Goal: Task Accomplishment & Management: Manage account settings

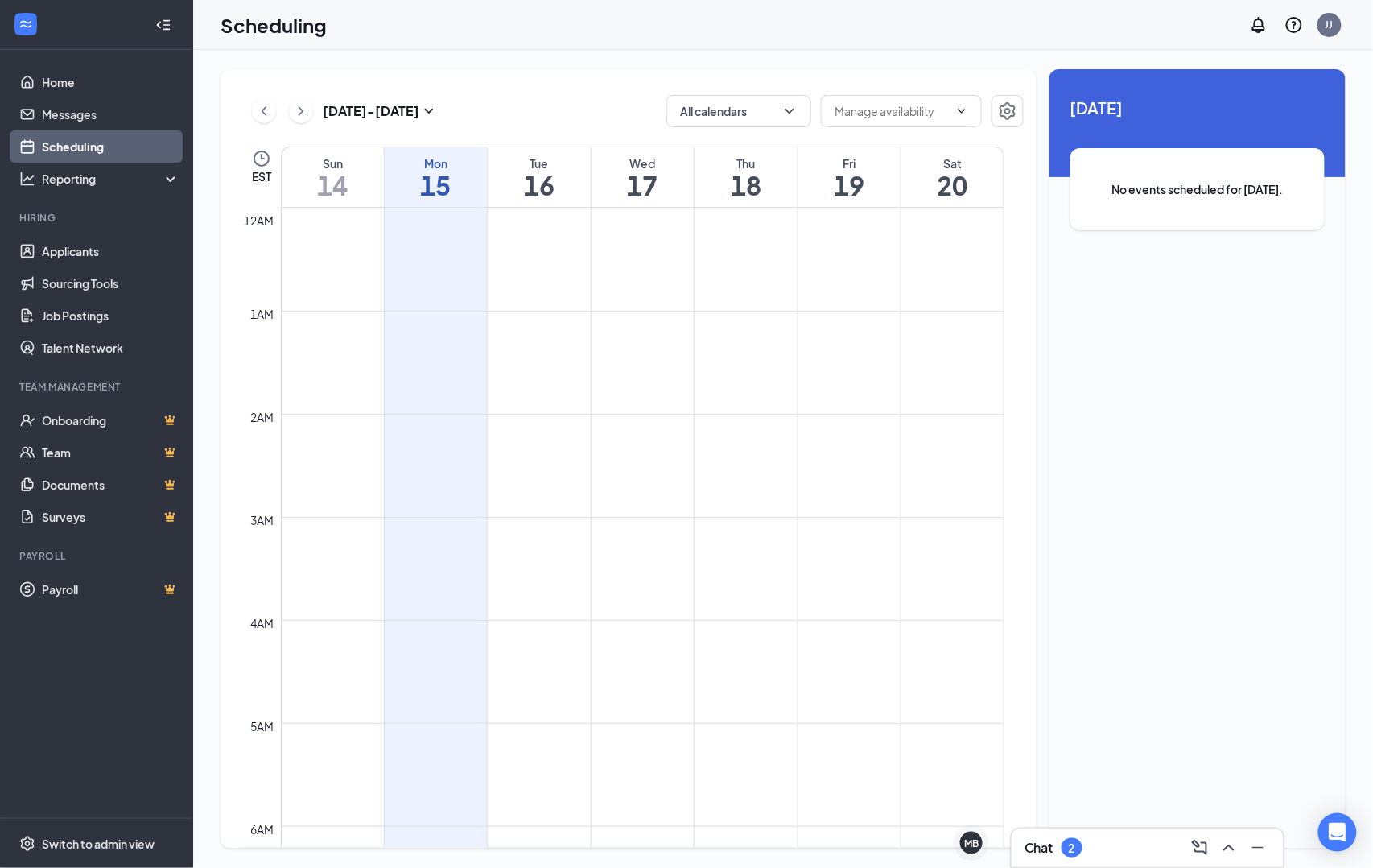
scroll to position [791, 0]
click at [88, 260] on link "Applicants" at bounding box center [110, 251] width 138 height 32
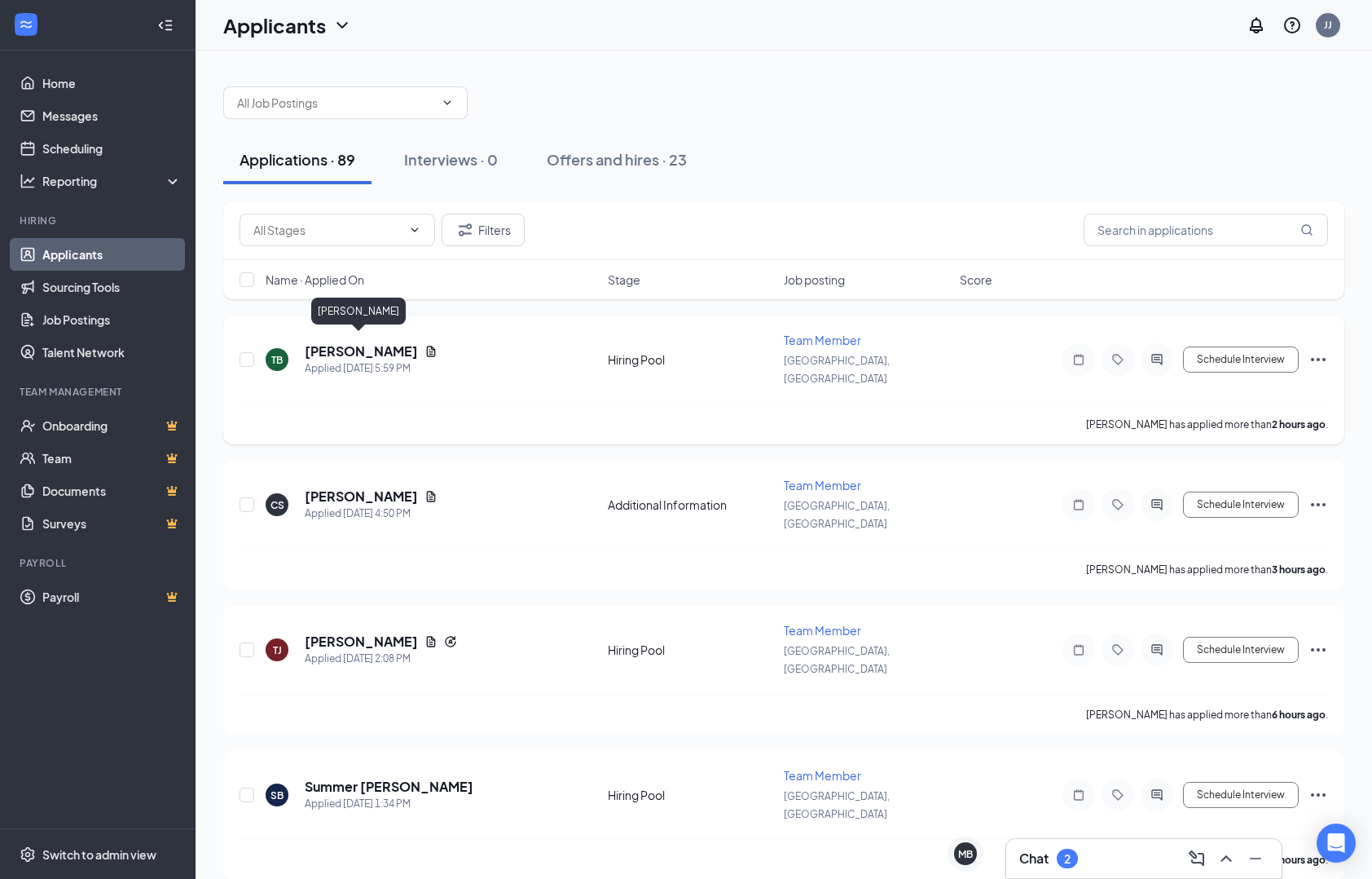
click at [343, 344] on h5 "[PERSON_NAME]" at bounding box center [361, 351] width 113 height 18
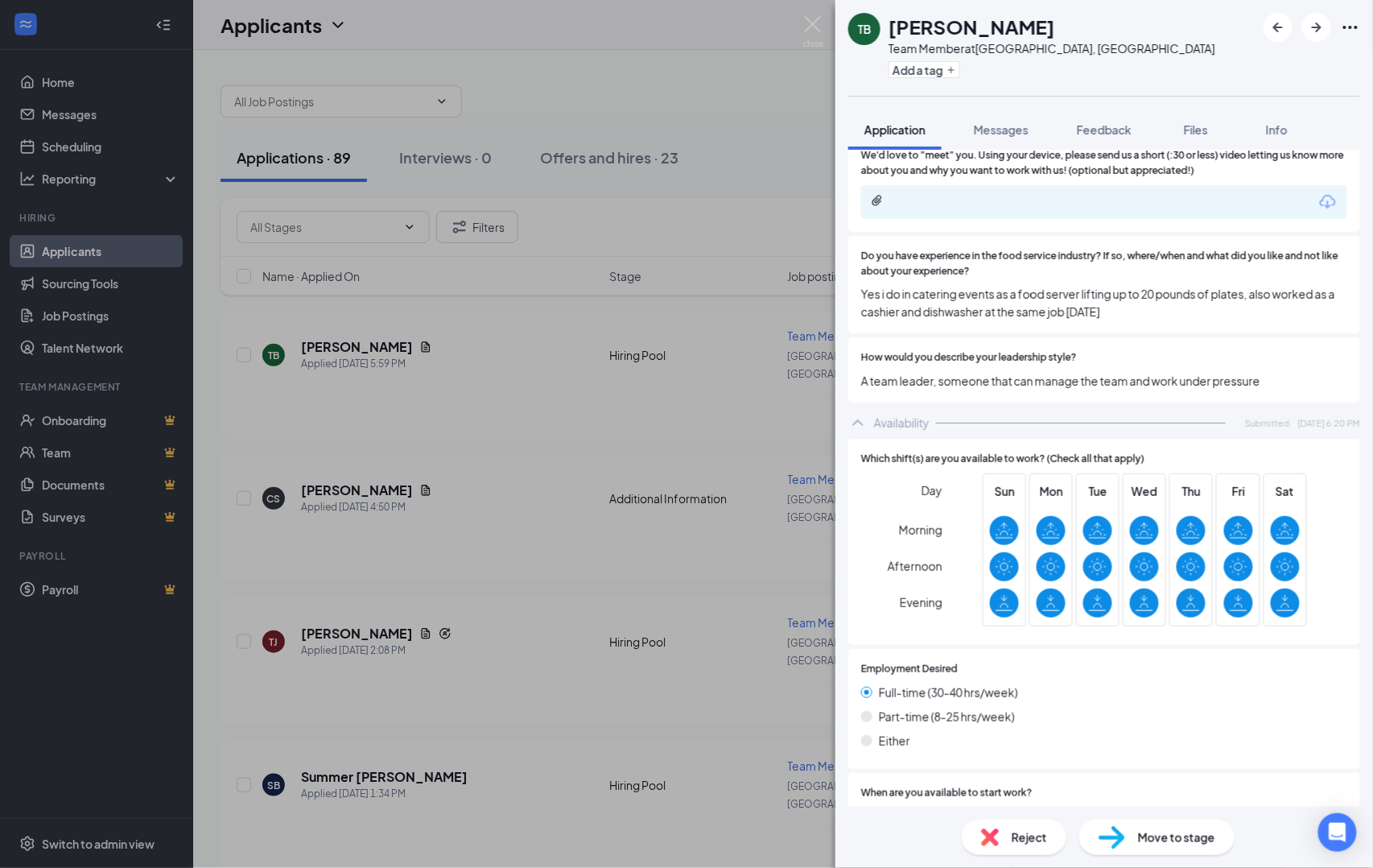
scroll to position [1083, 0]
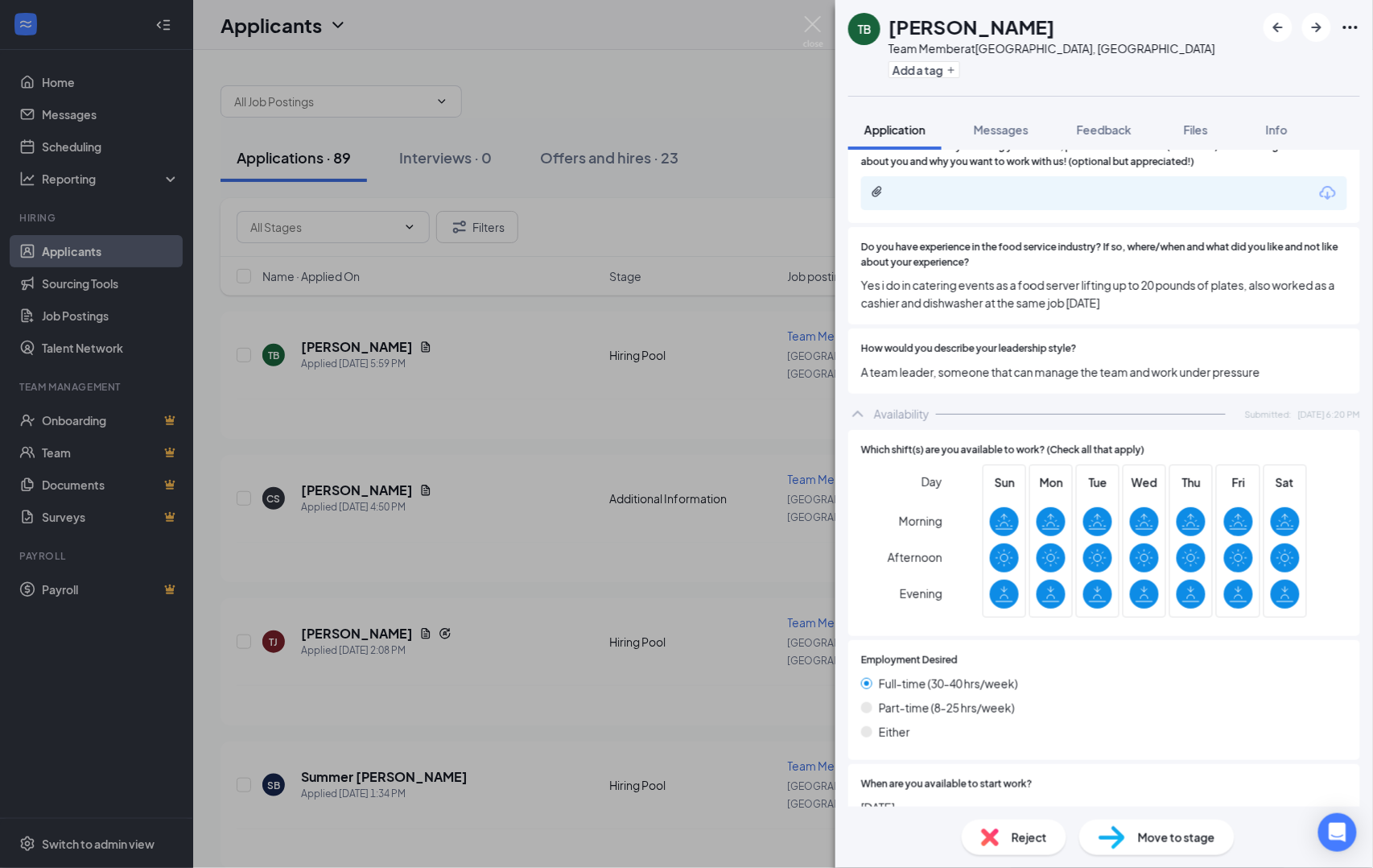
click at [600, 416] on div "TB [PERSON_NAME] Team Member at [GEOGRAPHIC_DATA], [GEOGRAPHIC_DATA] Add a tag …" at bounding box center [686, 434] width 1373 height 868
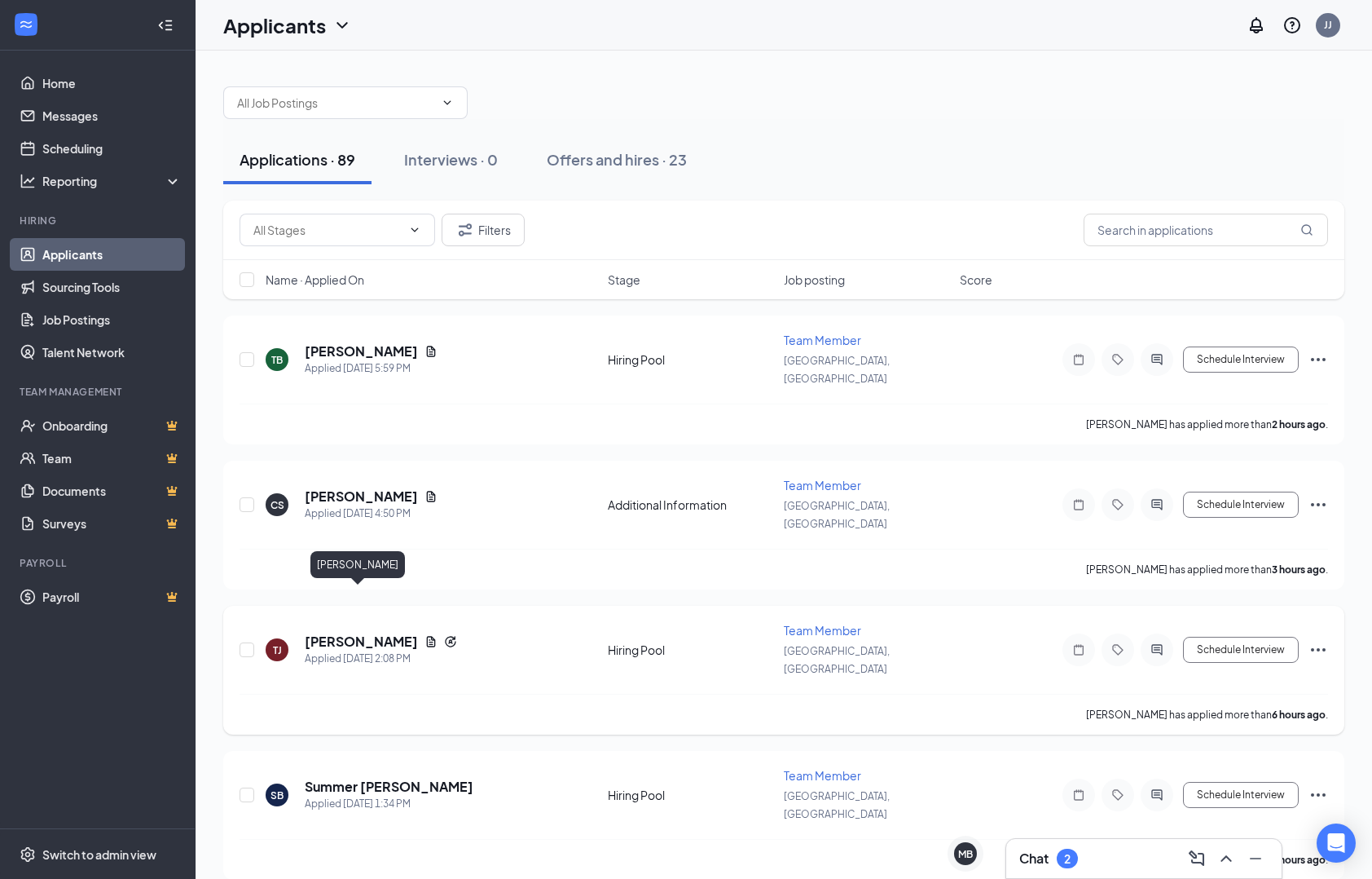
click at [364, 633] on h5 "[PERSON_NAME]" at bounding box center [361, 641] width 113 height 18
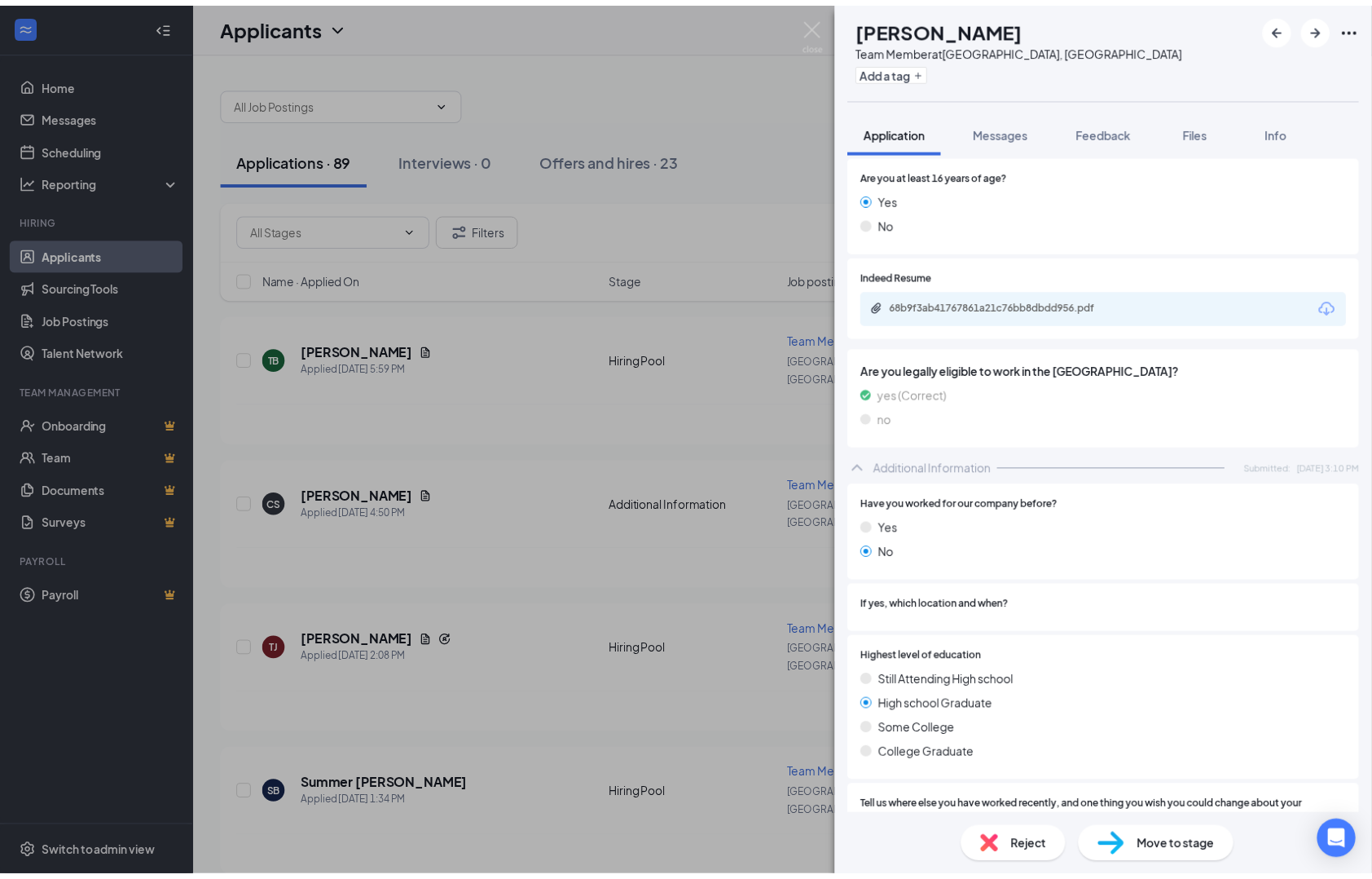
scroll to position [199, 0]
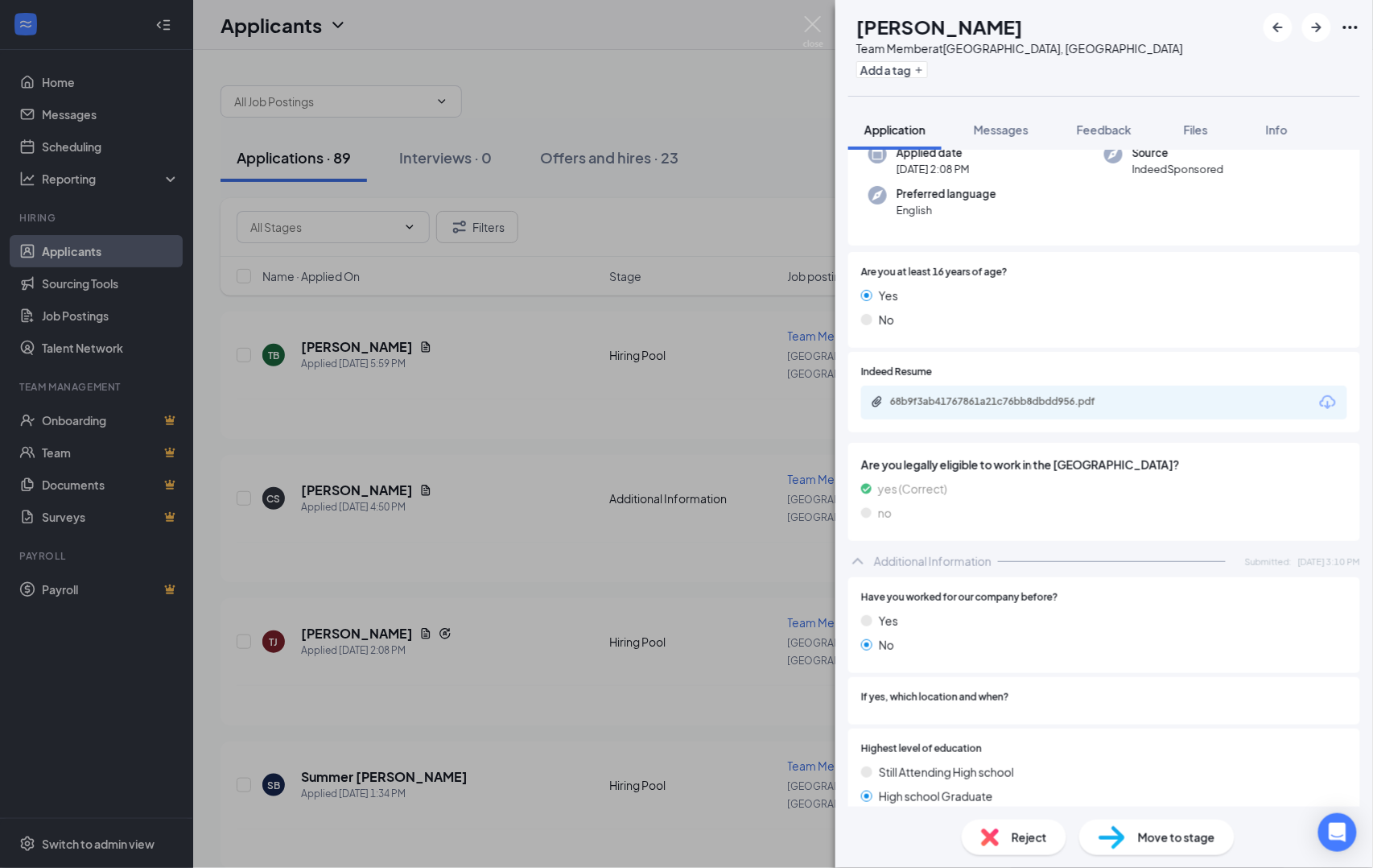
click at [1060, 395] on div "68b9f3ab41767861a21c76bb8dbdd956.pdf" at bounding box center [1003, 402] width 225 height 13
click at [632, 416] on div "[PERSON_NAME] [PERSON_NAME] Team Member at [GEOGRAPHIC_DATA], [GEOGRAPHIC_DATA]…" at bounding box center [686, 434] width 1373 height 868
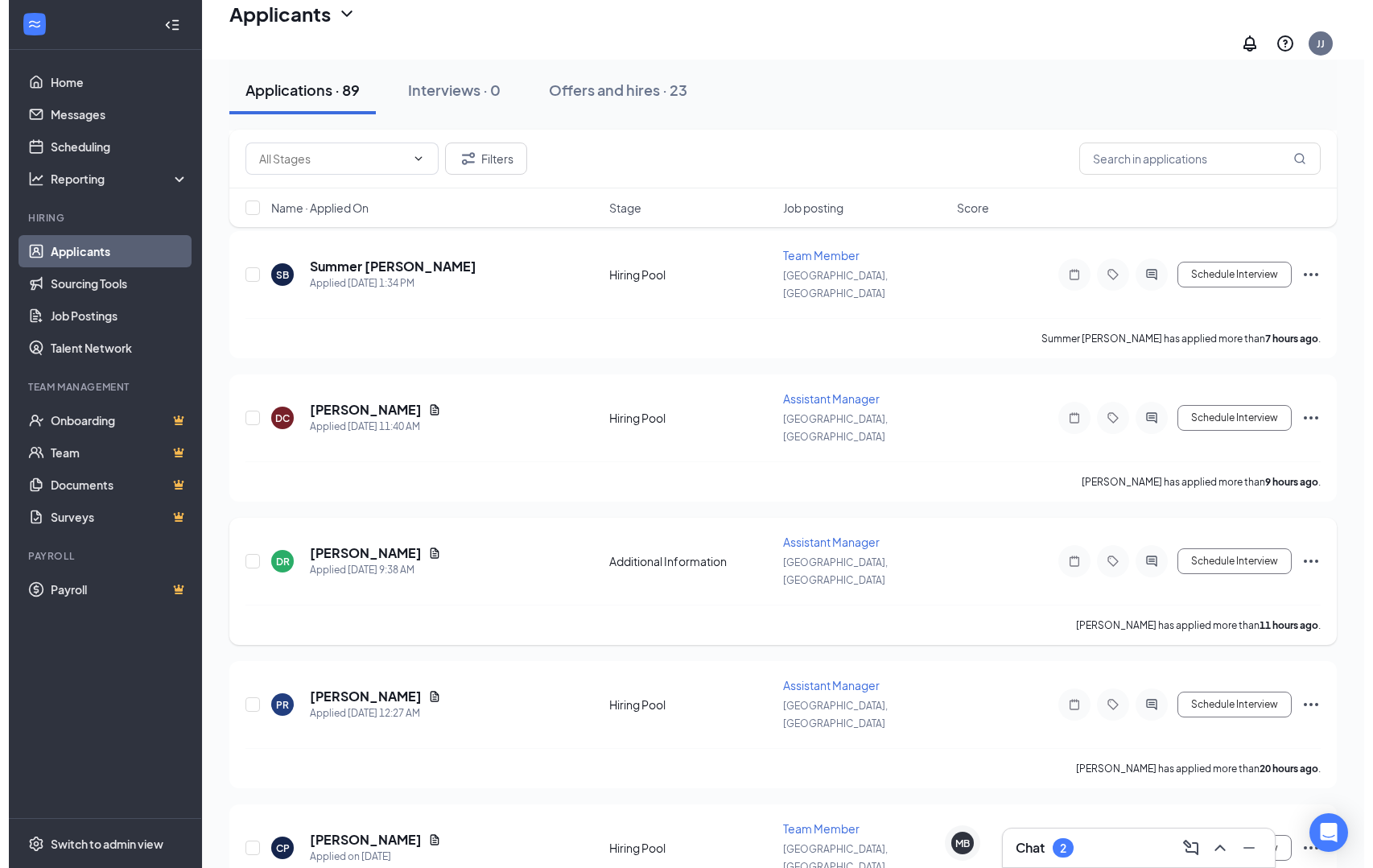
scroll to position [651, 0]
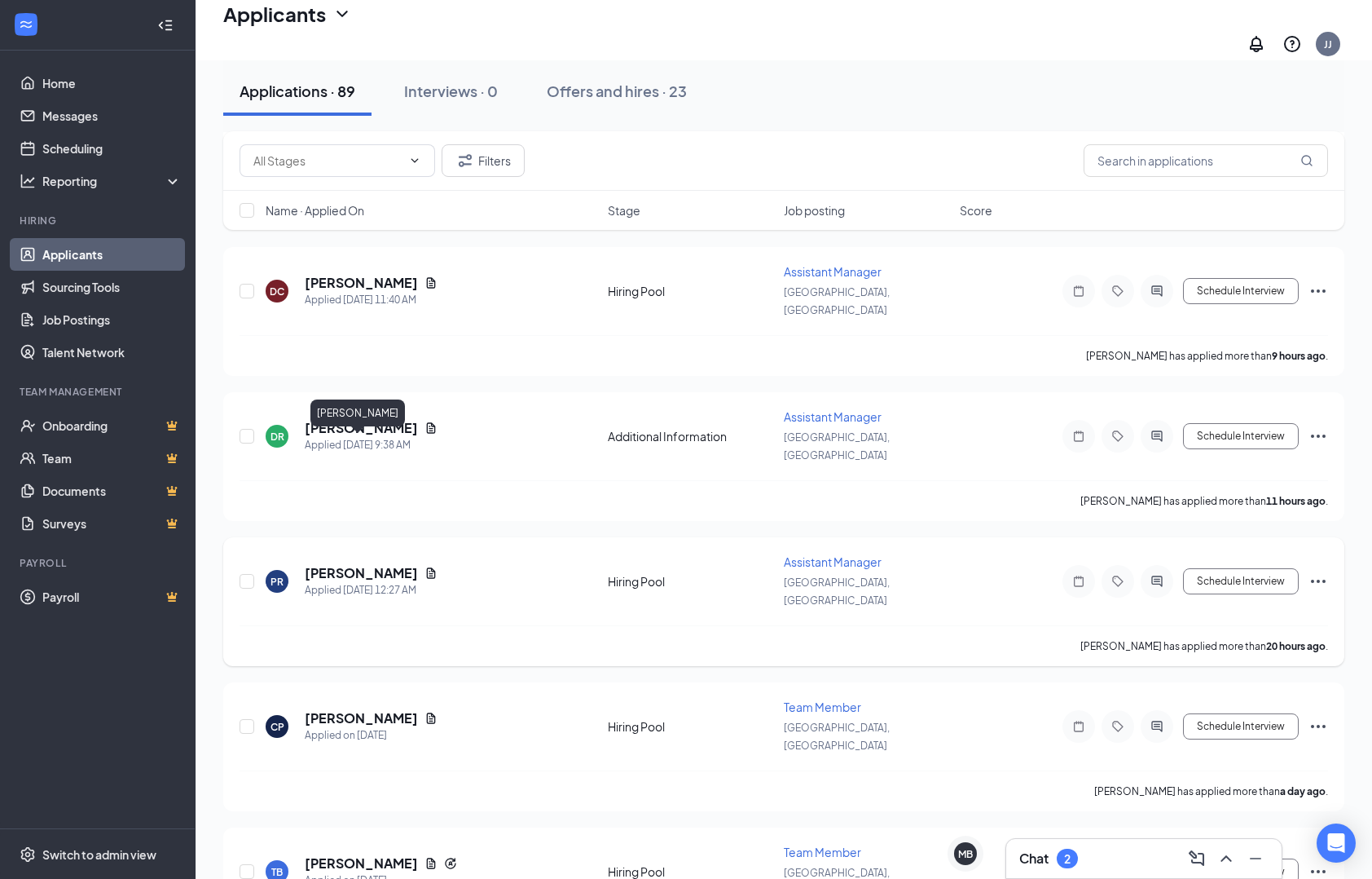
click at [347, 564] on h5 "[PERSON_NAME]" at bounding box center [361, 572] width 113 height 18
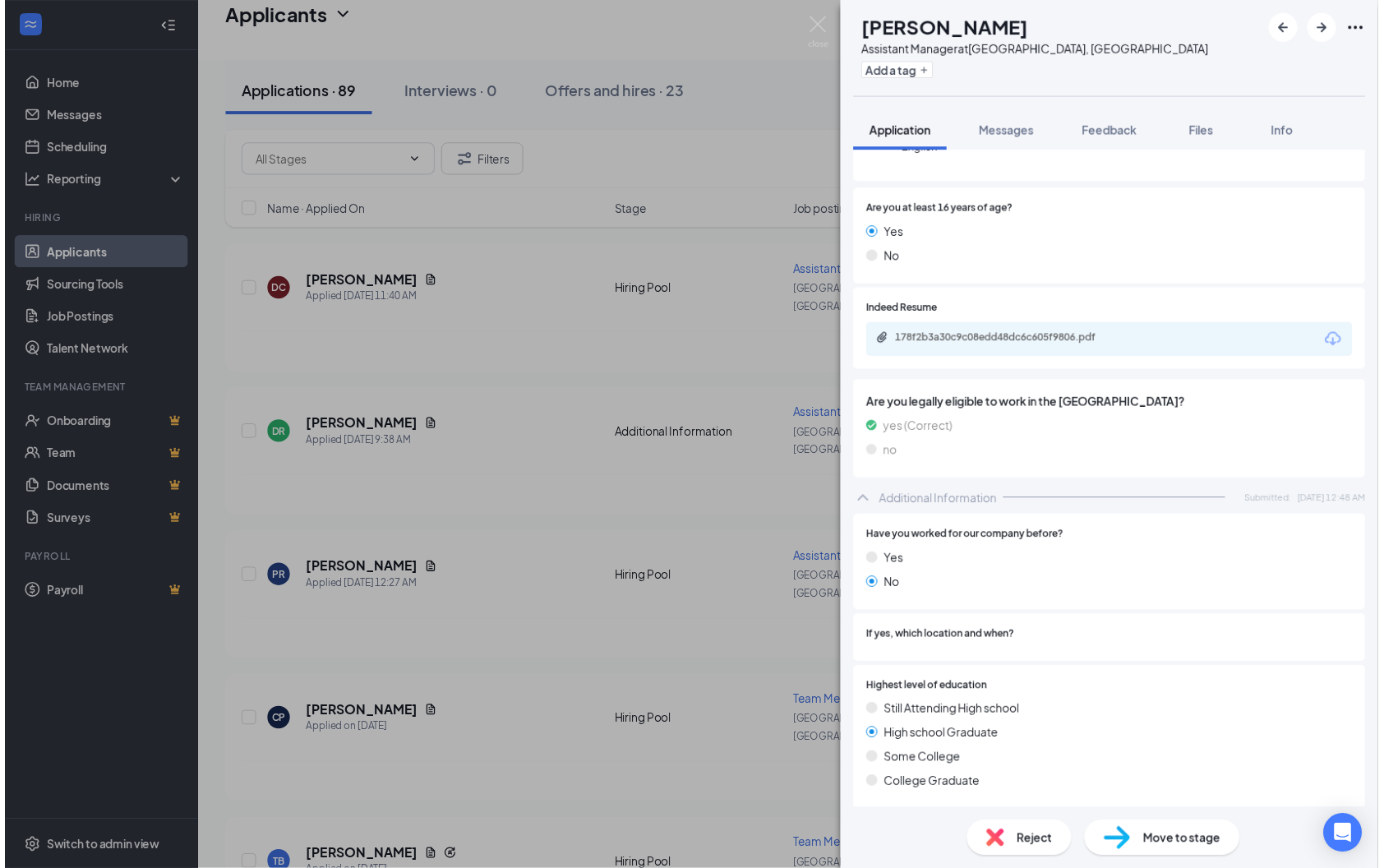
scroll to position [201, 0]
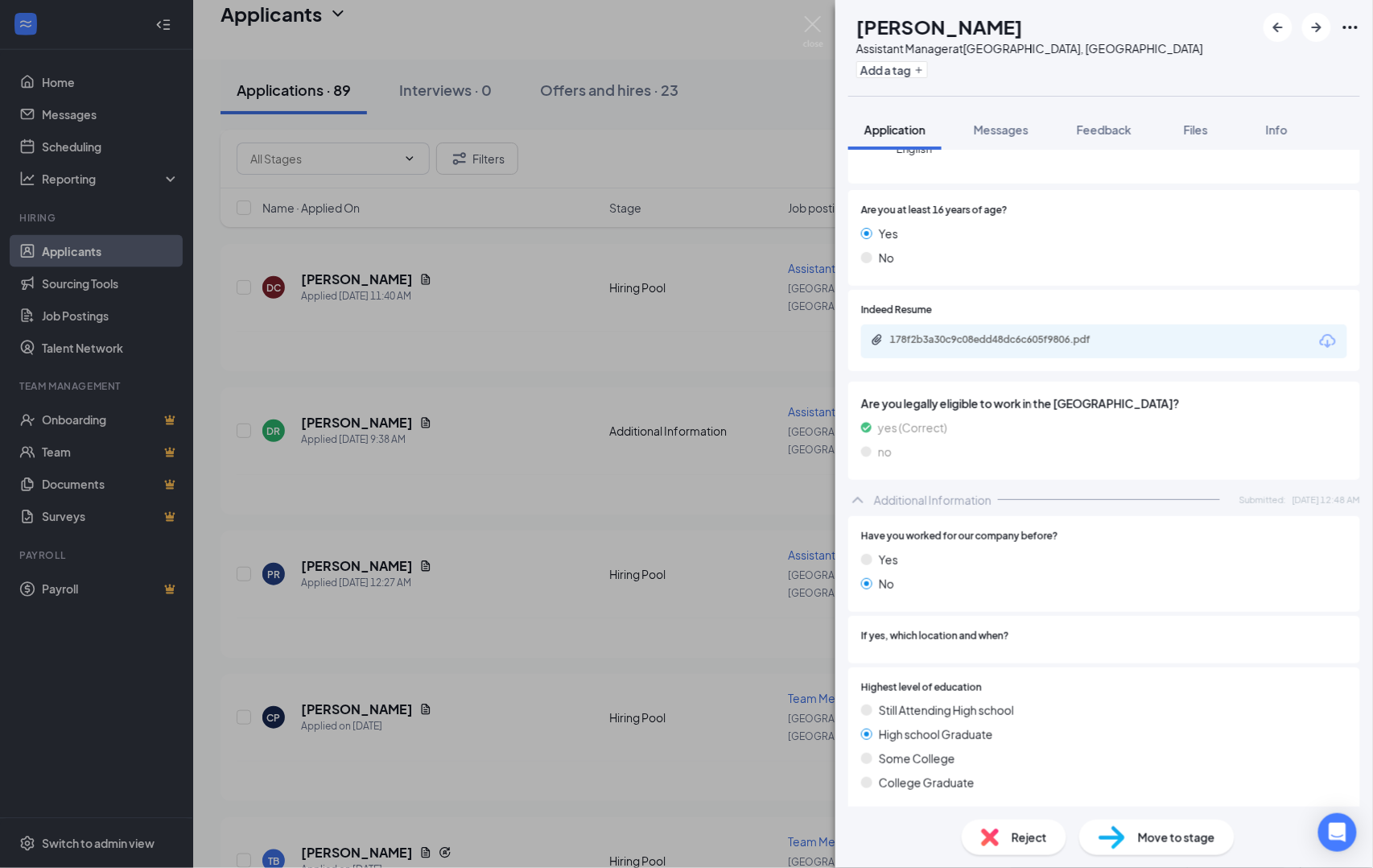
click at [1003, 323] on div "178f2b3a30c9c08edd48dc6c605f9806.pdf" at bounding box center [1000, 313] width 212 height 33
click at [1006, 336] on div "178f2b3a30c9c08edd48dc6c605f9806.pdf" at bounding box center [1003, 340] width 225 height 13
click at [783, 370] on div "PR [PERSON_NAME] Assistant Manager at [GEOGRAPHIC_DATA], [GEOGRAPHIC_DATA] Add …" at bounding box center [686, 434] width 1373 height 868
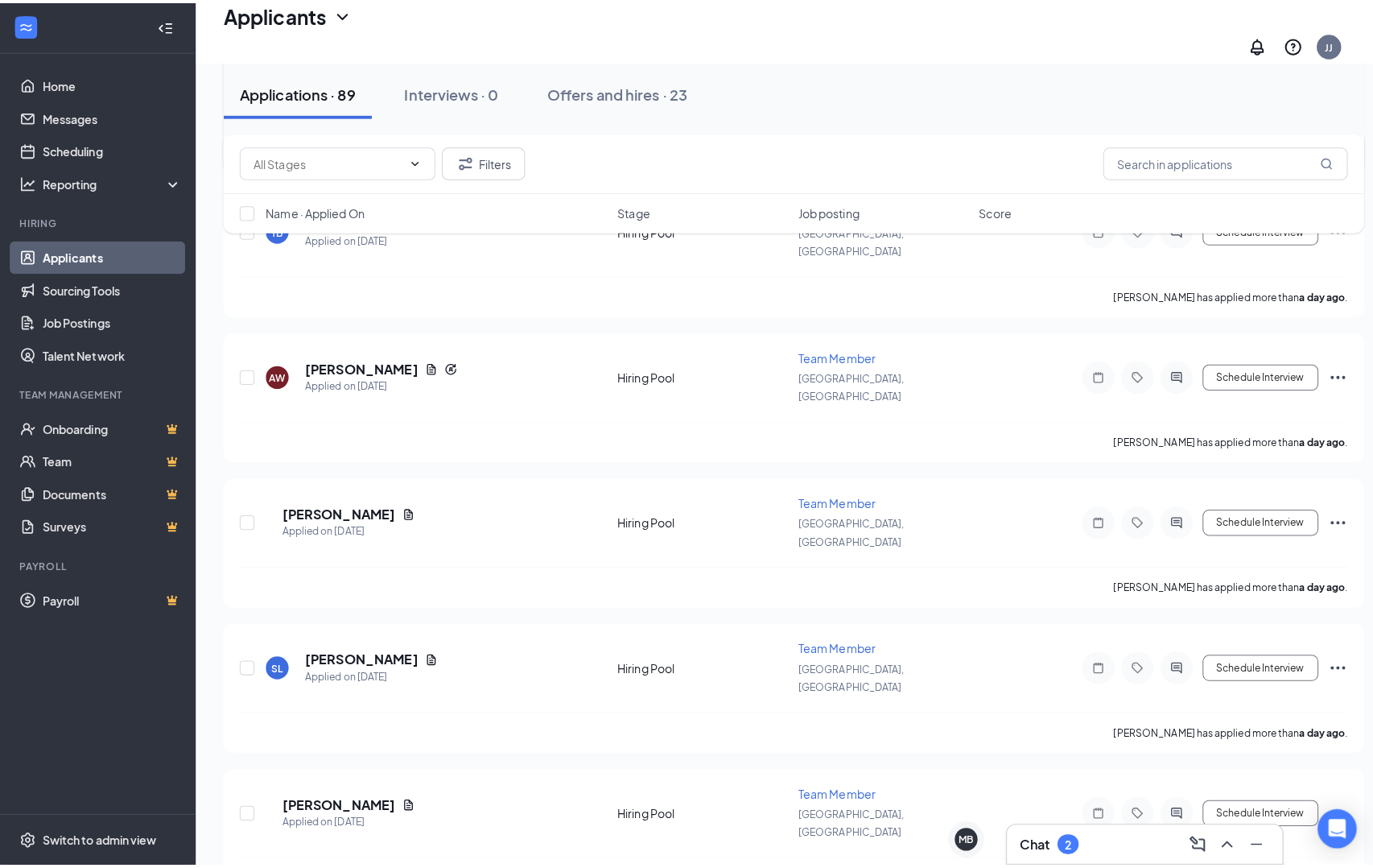
scroll to position [1289, 0]
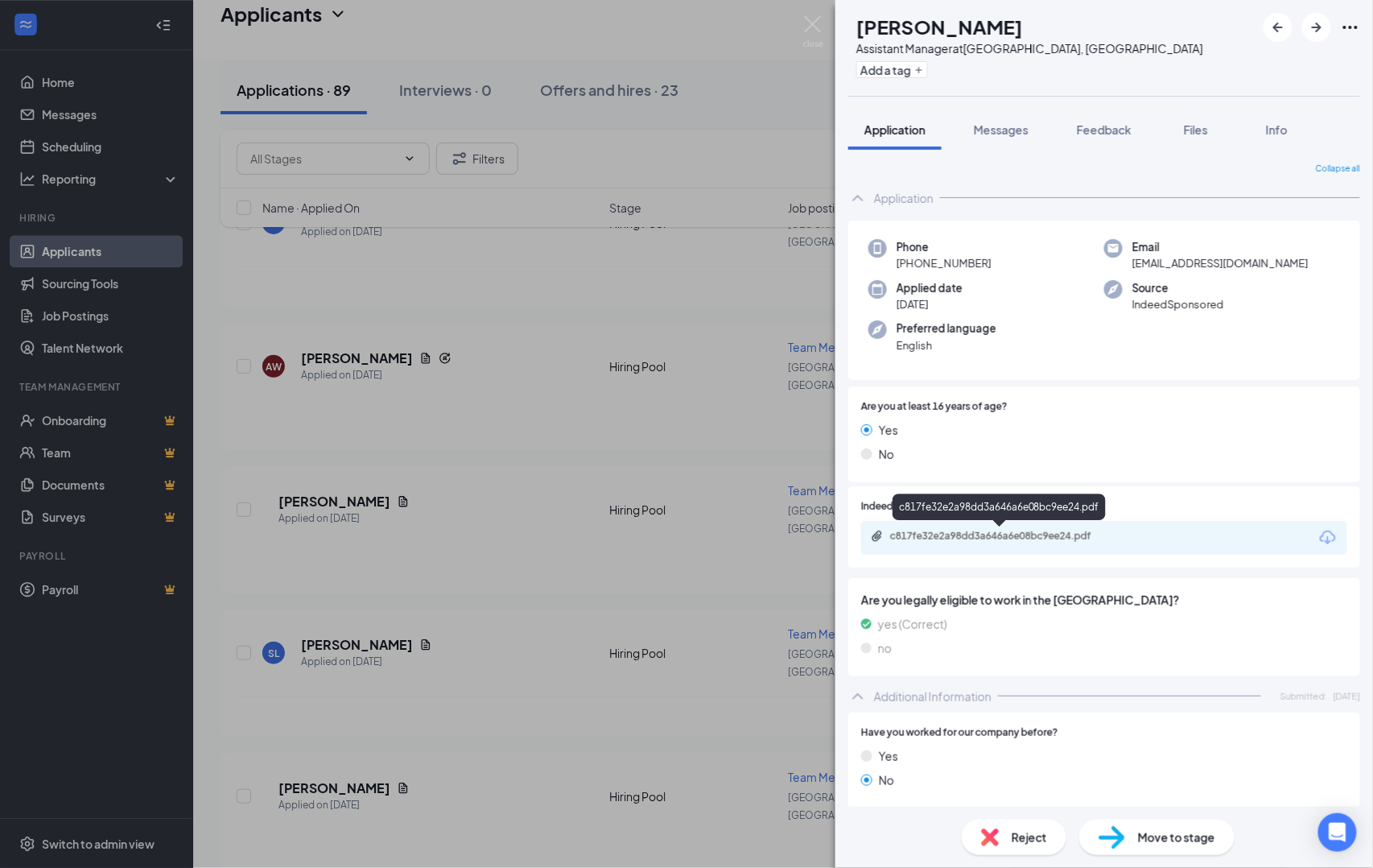
click at [935, 544] on div "c817fe32e2a98dd3a646a6e08bc9ee24.pdf" at bounding box center [1001, 537] width 260 height 16
click at [549, 429] on div "LS [PERSON_NAME] Assistant Manager at [GEOGRAPHIC_DATA], [GEOGRAPHIC_DATA] Add …" at bounding box center [686, 434] width 1373 height 868
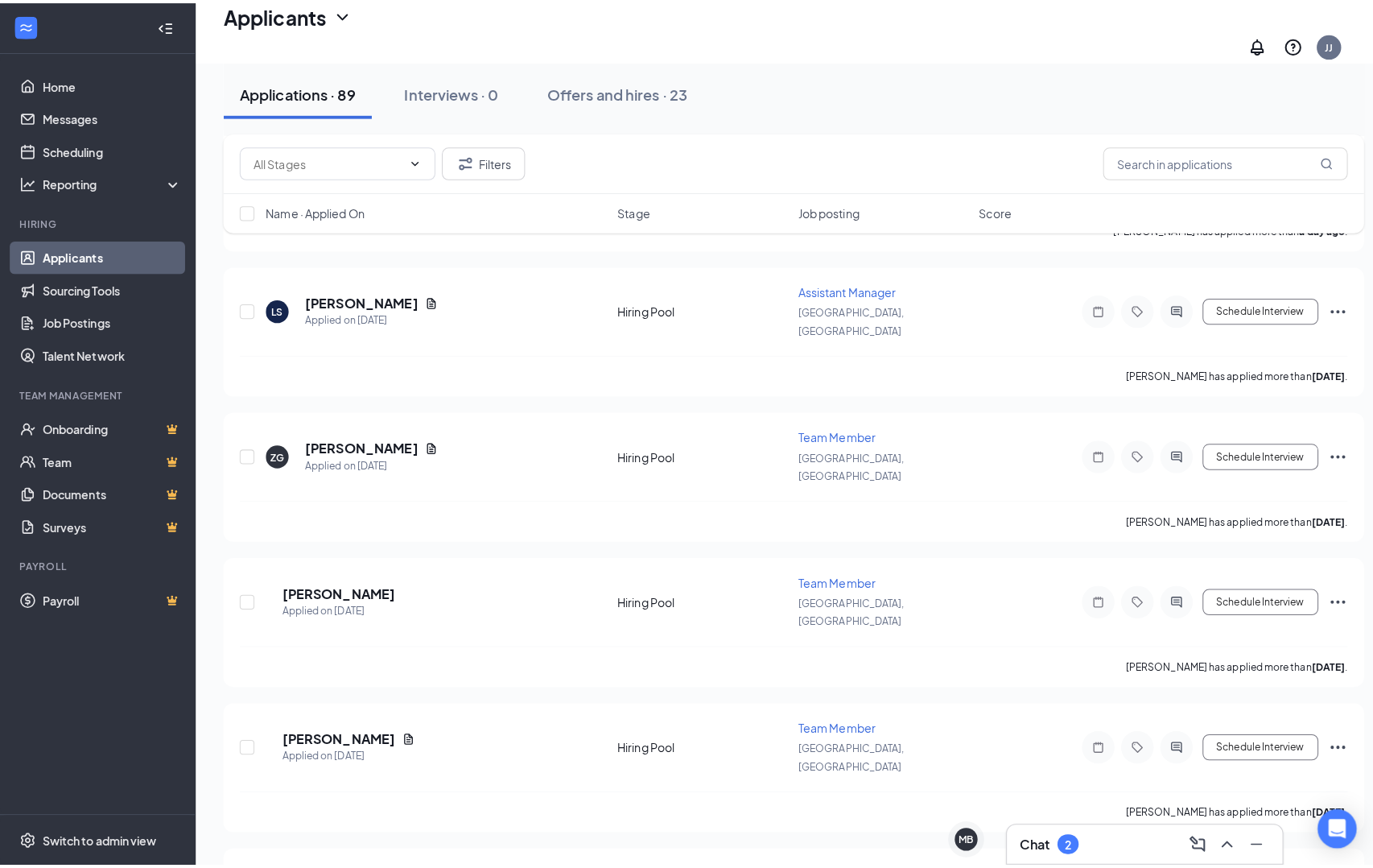
scroll to position [1926, 0]
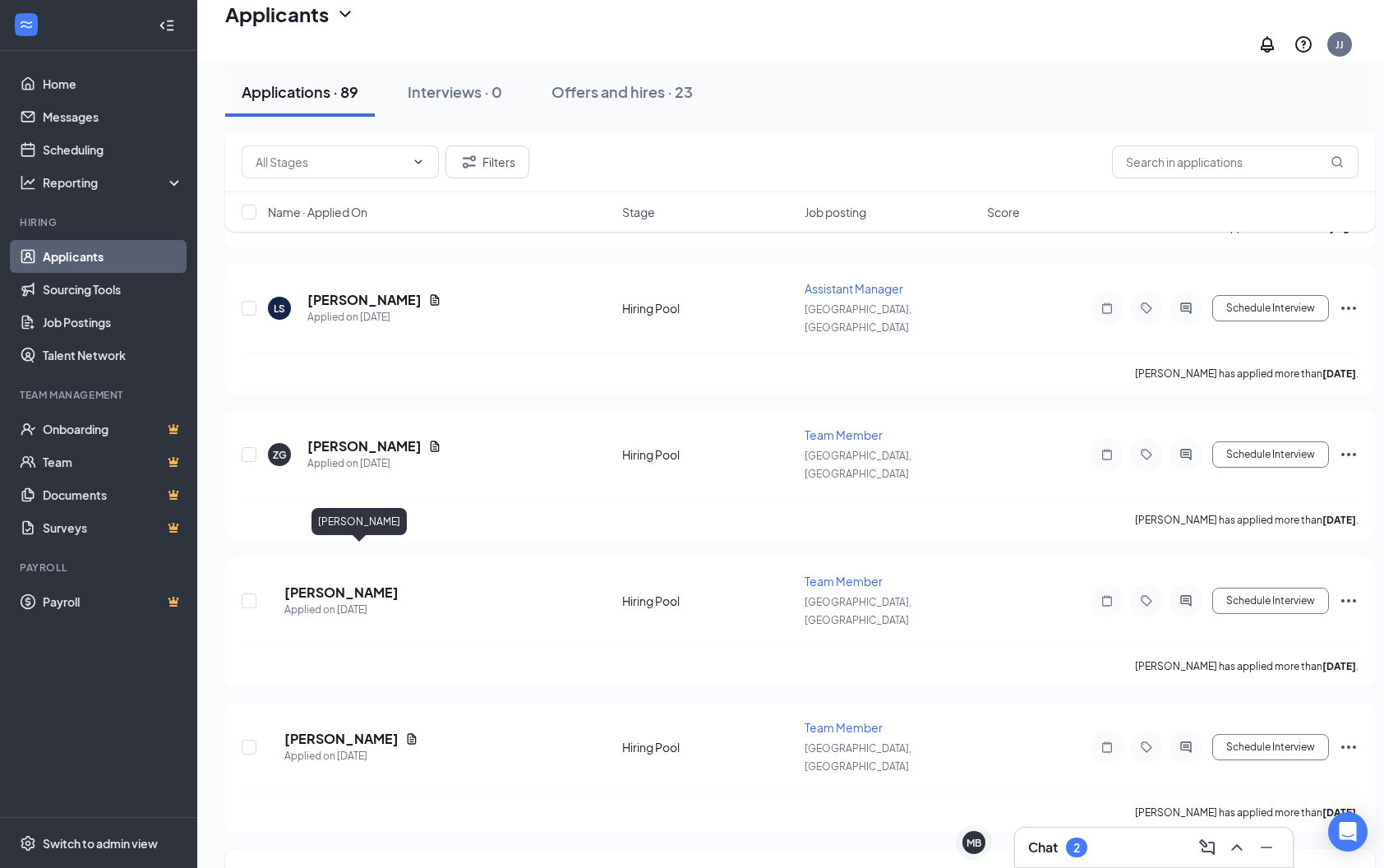
click at [330, 876] on h5 "[PERSON_NAME]" at bounding box center [364, 884] width 114 height 18
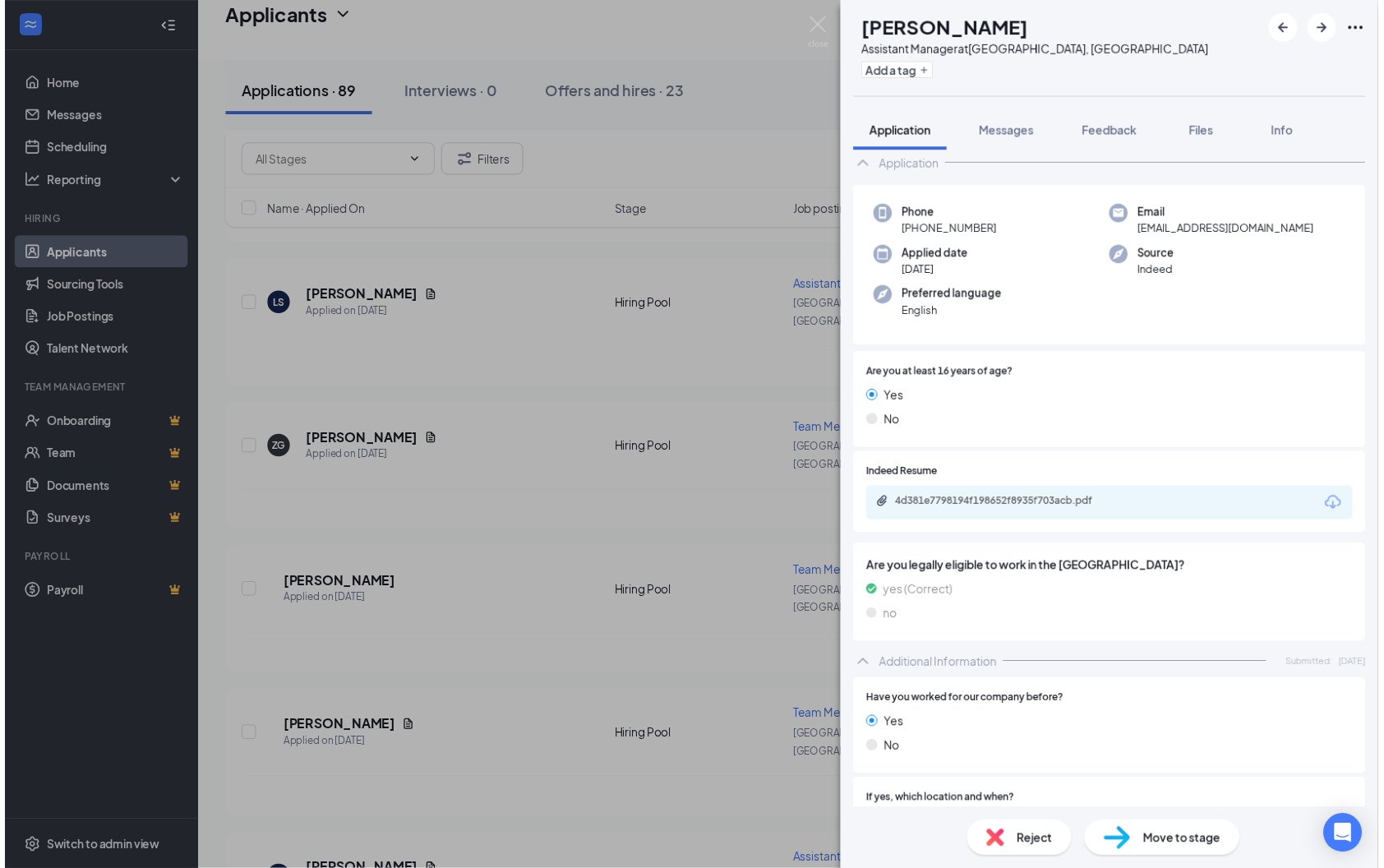
scroll to position [25, 0]
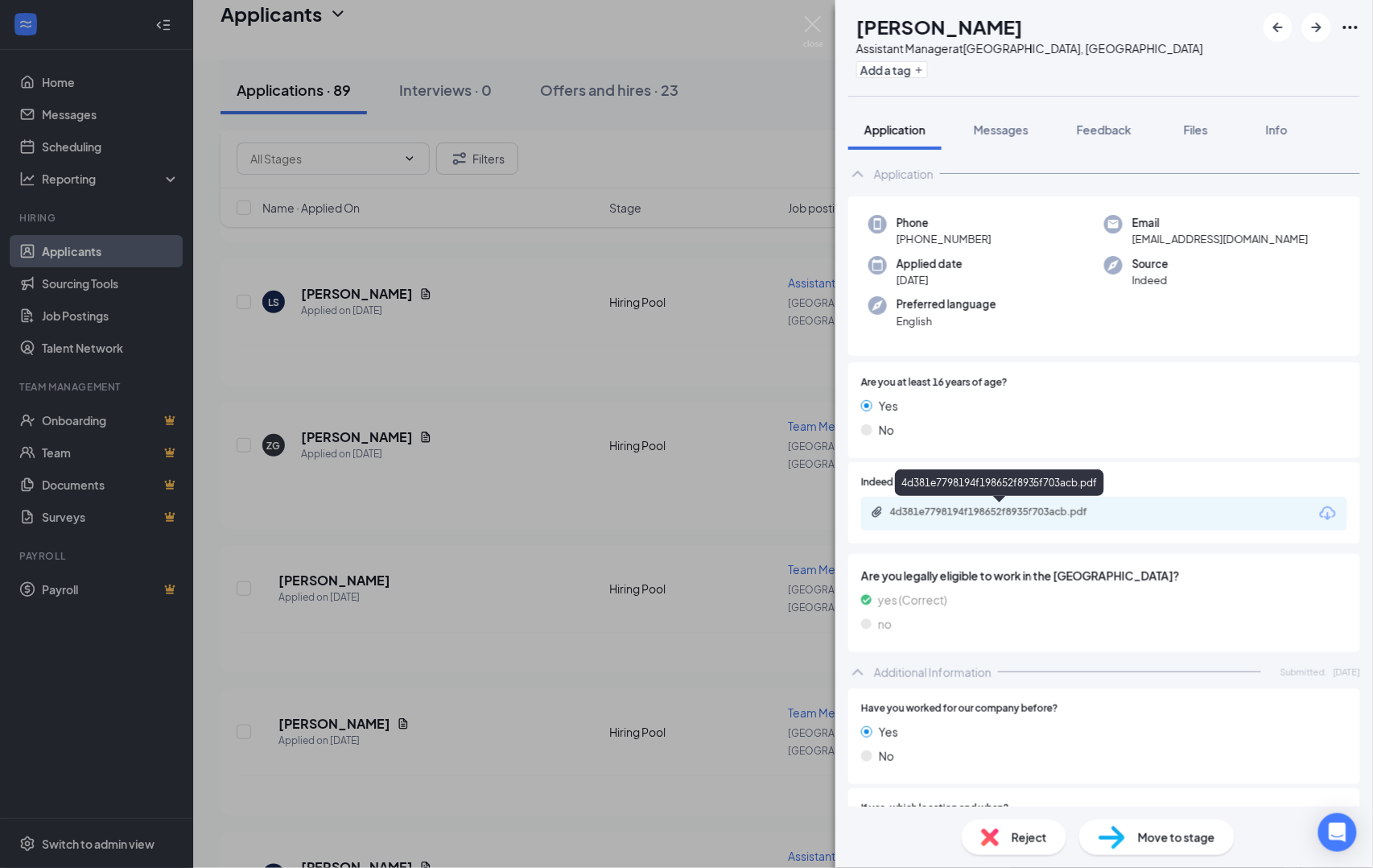
click at [989, 512] on div "4d381e7798194f198652f8935f703acb.pdf" at bounding box center [1003, 512] width 225 height 13
click at [703, 307] on div "EL [PERSON_NAME] Assistant Manager at [GEOGRAPHIC_DATA], [GEOGRAPHIC_DATA] Add …" at bounding box center [686, 434] width 1373 height 868
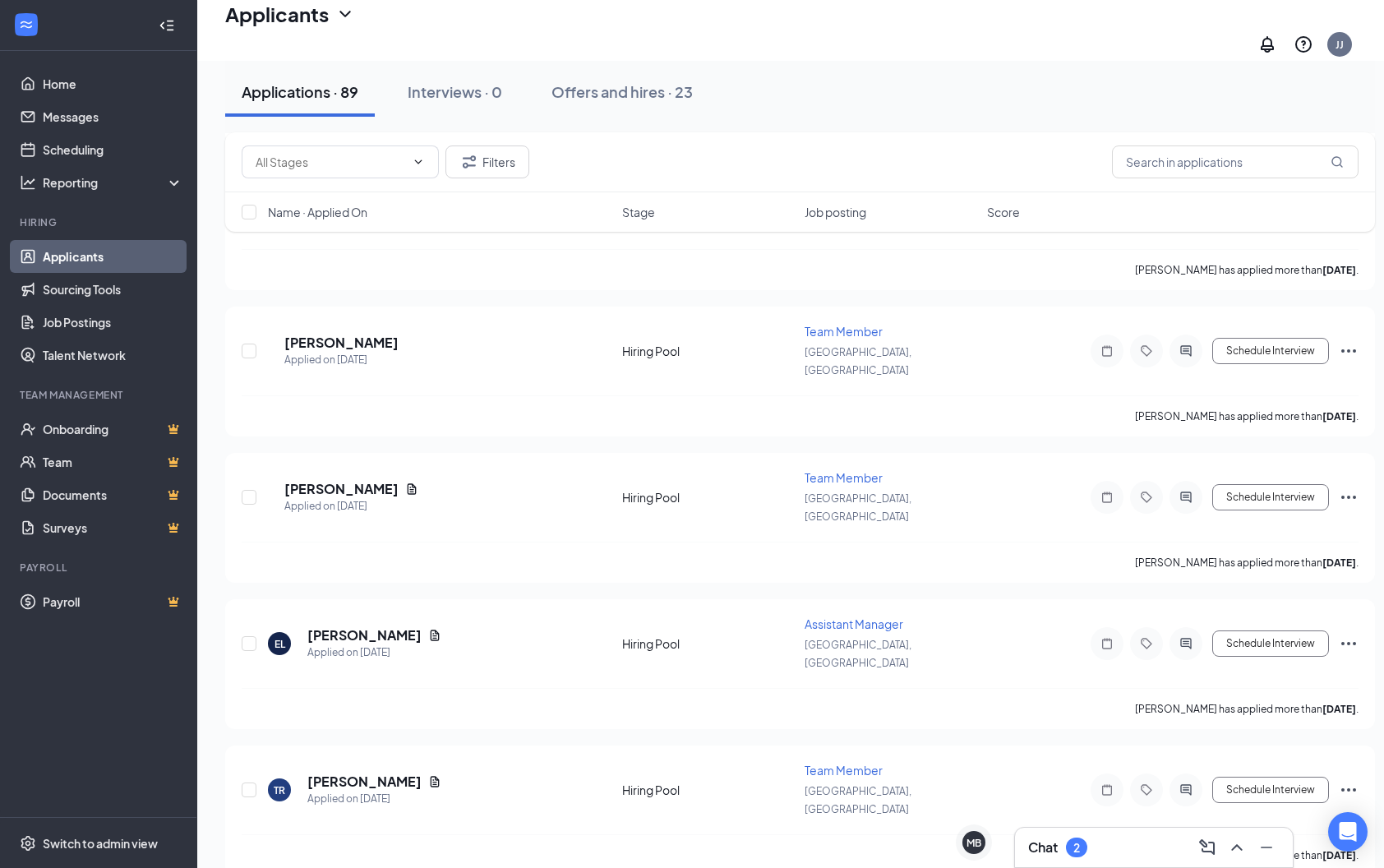
scroll to position [2226, 0]
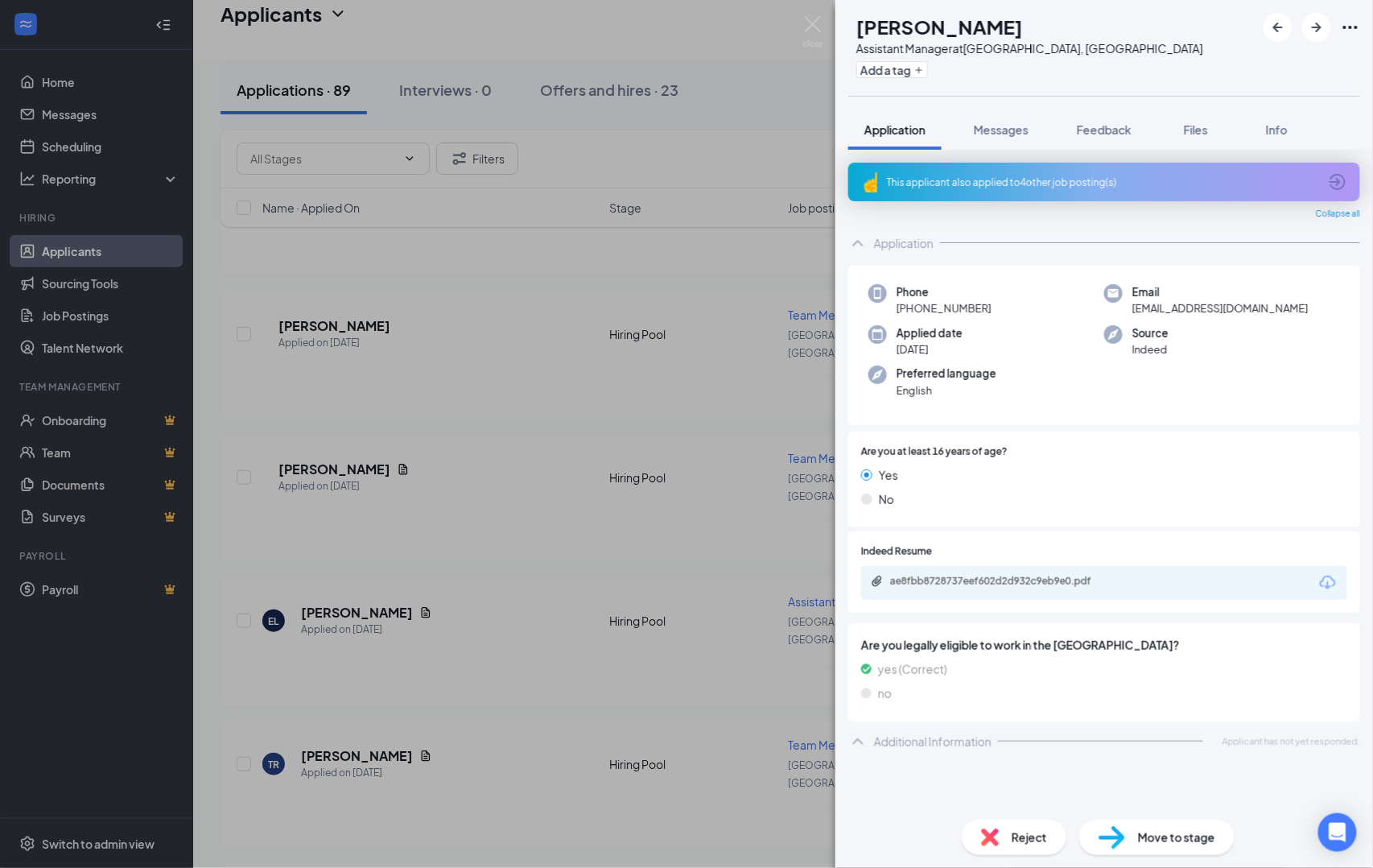
click at [625, 330] on div "[PERSON_NAME] Assistant Manager at [GEOGRAPHIC_DATA], [GEOGRAPHIC_DATA] Add a t…" at bounding box center [686, 434] width 1373 height 868
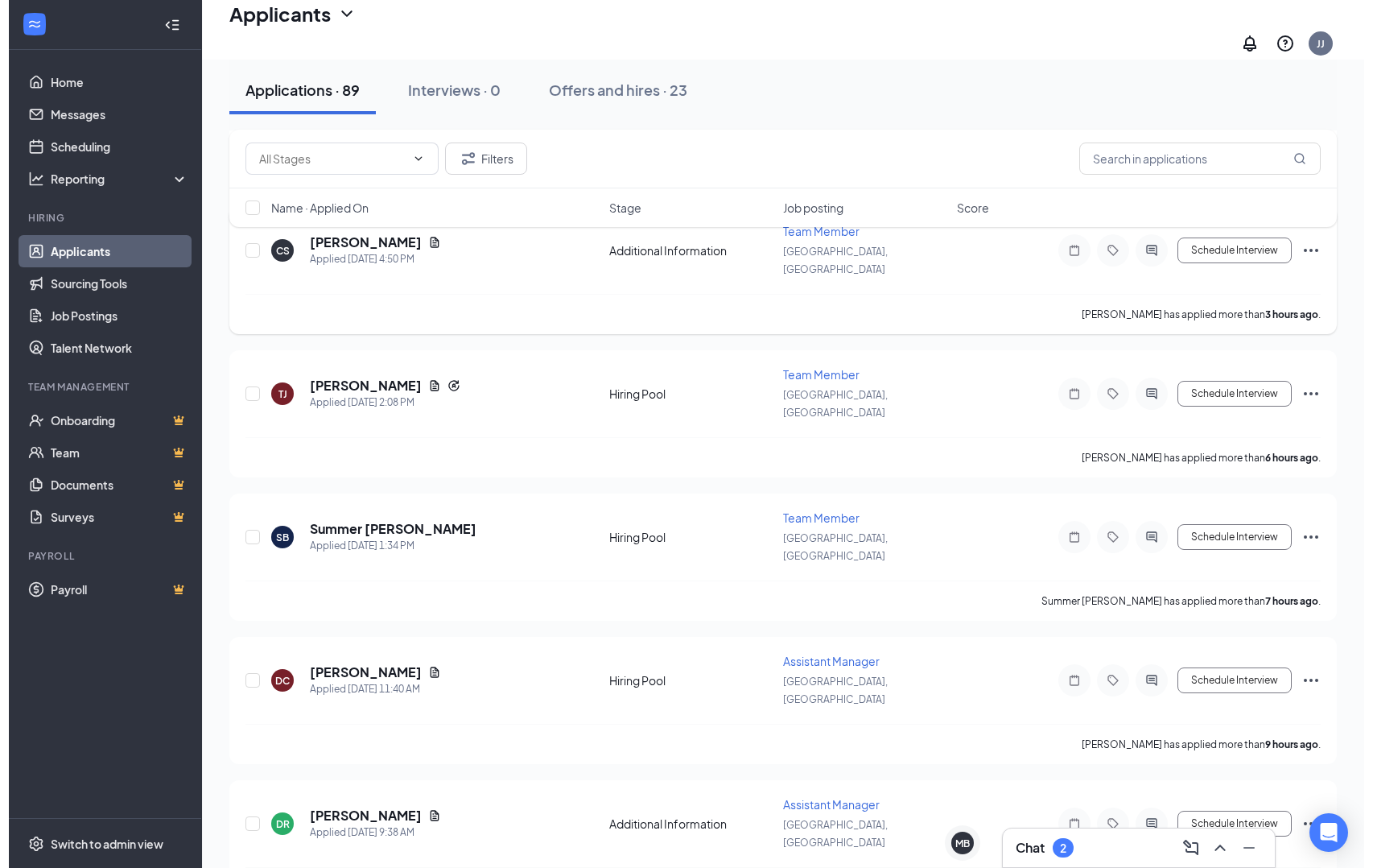
scroll to position [129, 0]
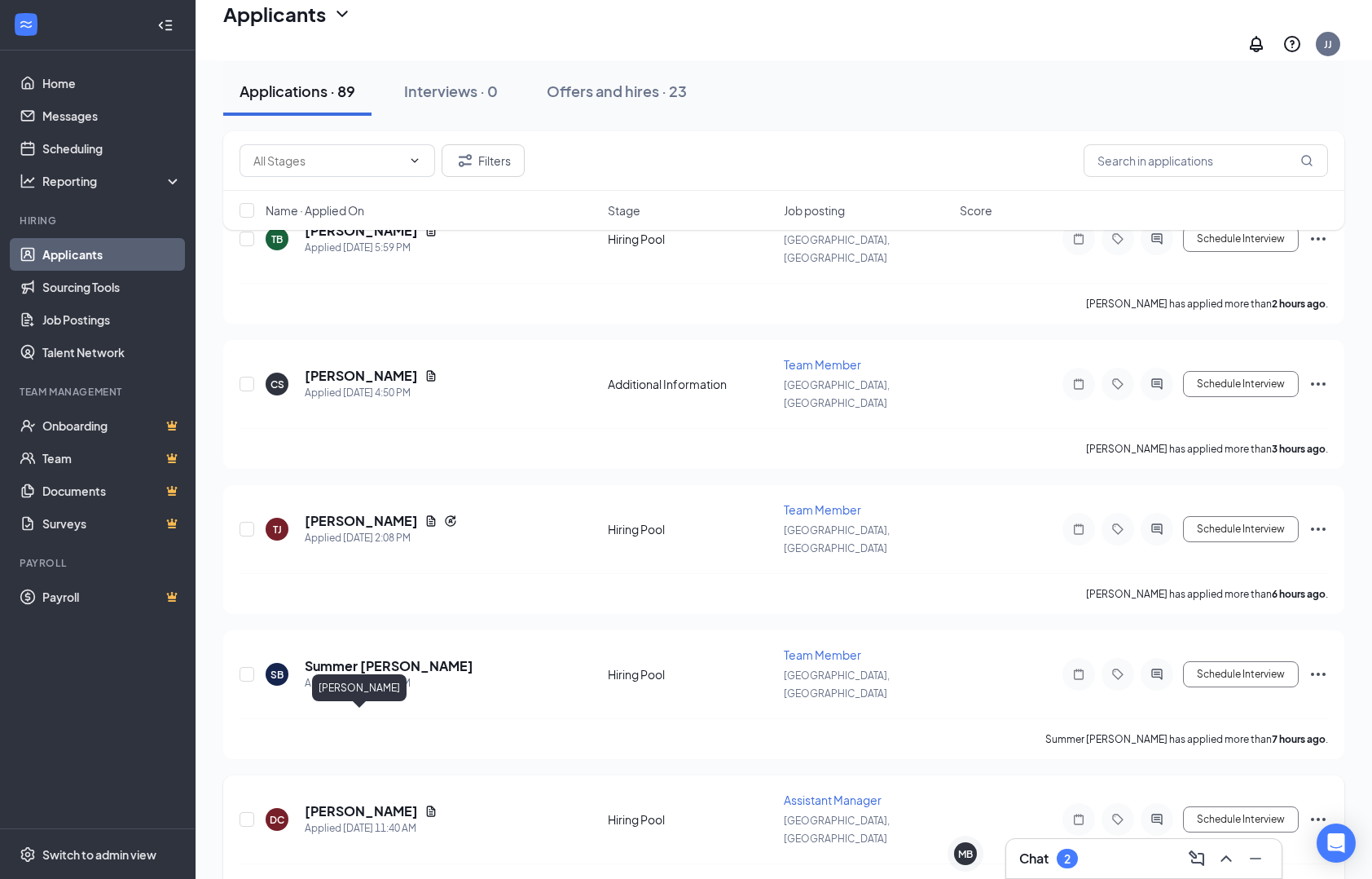
click at [376, 802] on h5 "[PERSON_NAME]" at bounding box center [361, 811] width 113 height 18
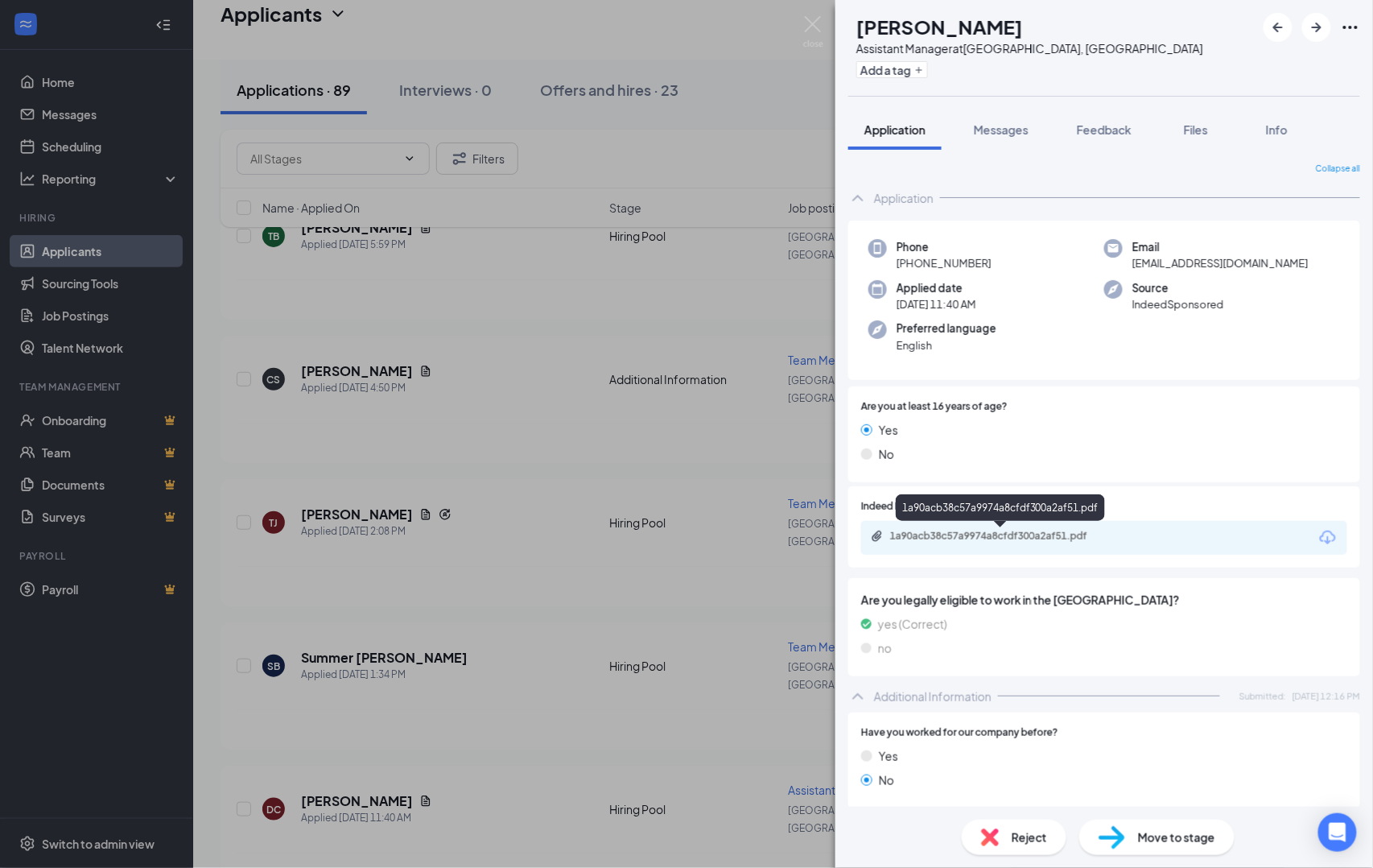
click at [966, 532] on div "1a90acb38c57a9974a8cfdf300a2af51.pdf" at bounding box center [1003, 536] width 225 height 13
click at [452, 381] on div "DC [PERSON_NAME] Assistant Manager at [GEOGRAPHIC_DATA], [GEOGRAPHIC_DATA] Add …" at bounding box center [686, 434] width 1373 height 868
